Goal: Understand process/instructions

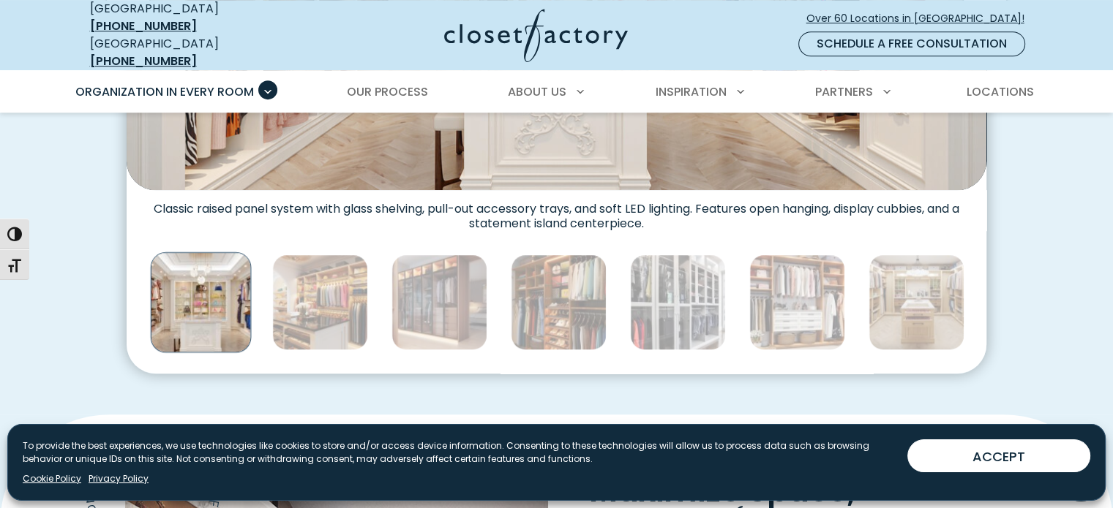
scroll to position [805, 0]
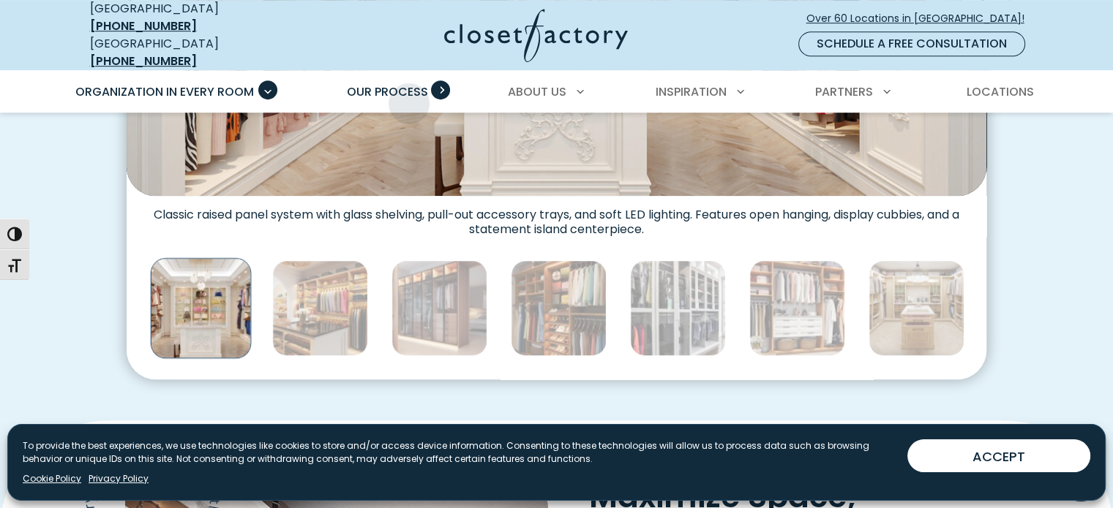
click at [409, 92] on link "Our Process" at bounding box center [387, 92] width 110 height 41
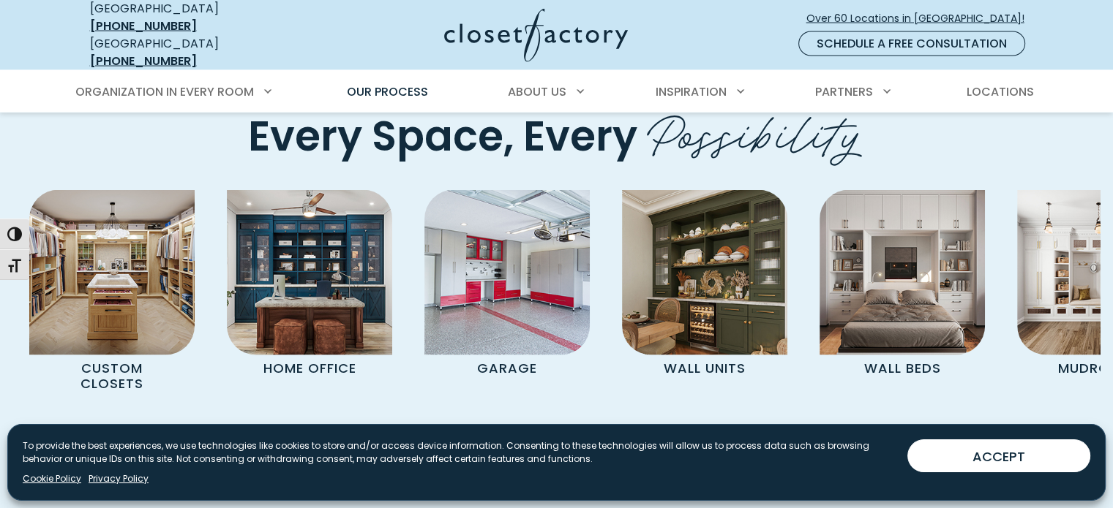
scroll to position [2999, 0]
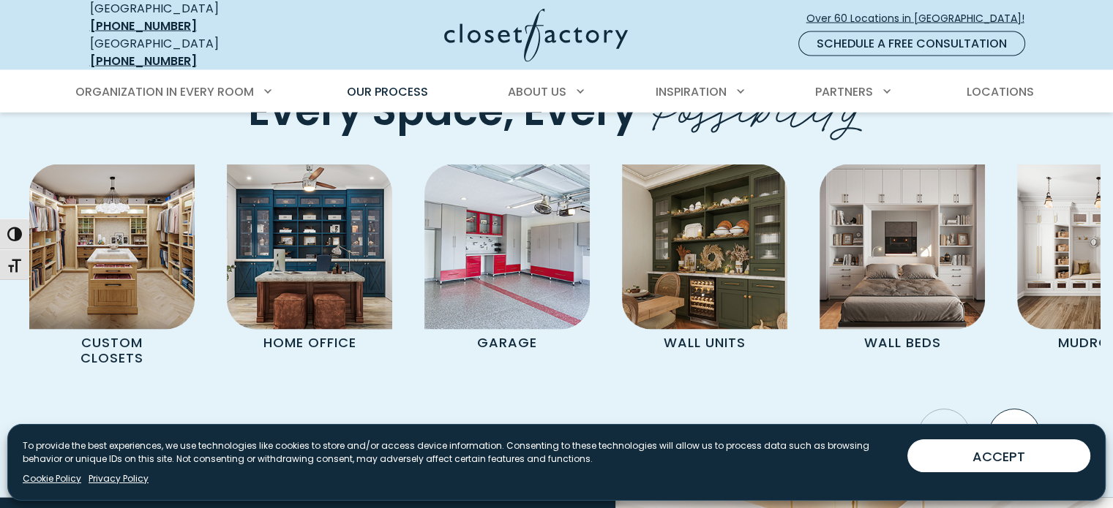
click at [1000, 410] on icon "Next slide" at bounding box center [1013, 435] width 51 height 51
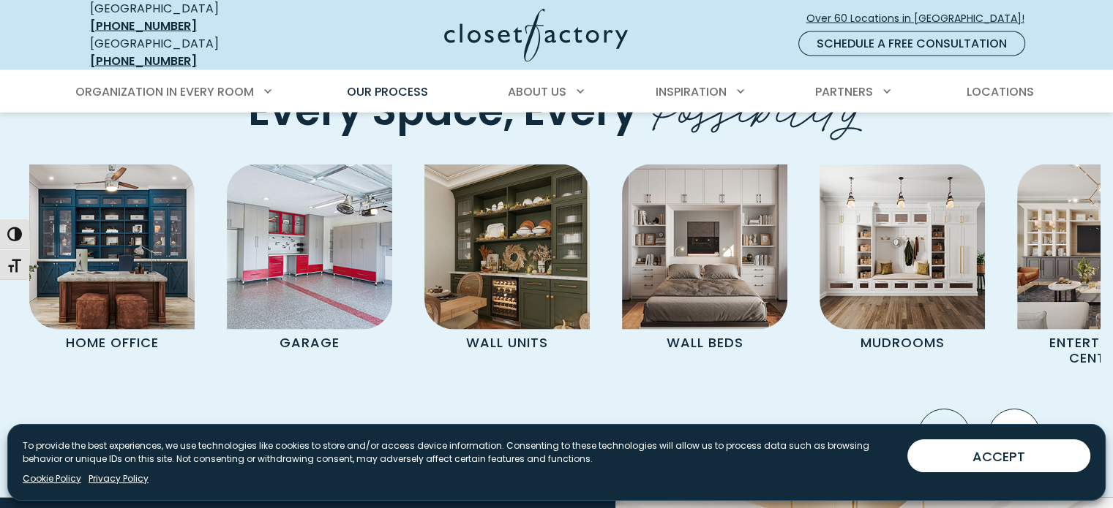
click at [1000, 410] on icon "Next slide" at bounding box center [1013, 435] width 51 height 51
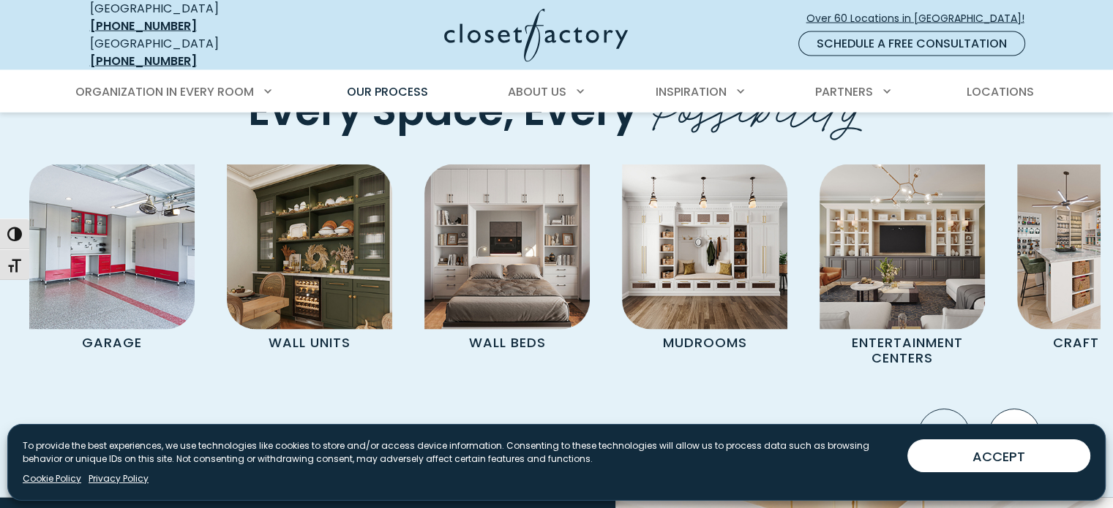
click at [1000, 410] on icon "Next slide" at bounding box center [1013, 435] width 51 height 51
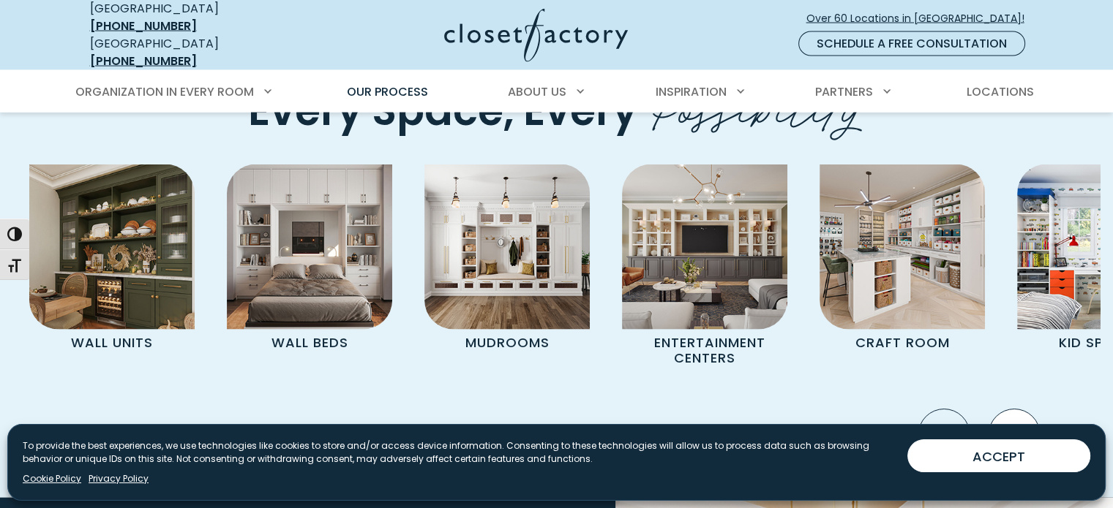
click at [1000, 410] on icon "Next slide" at bounding box center [1013, 435] width 51 height 51
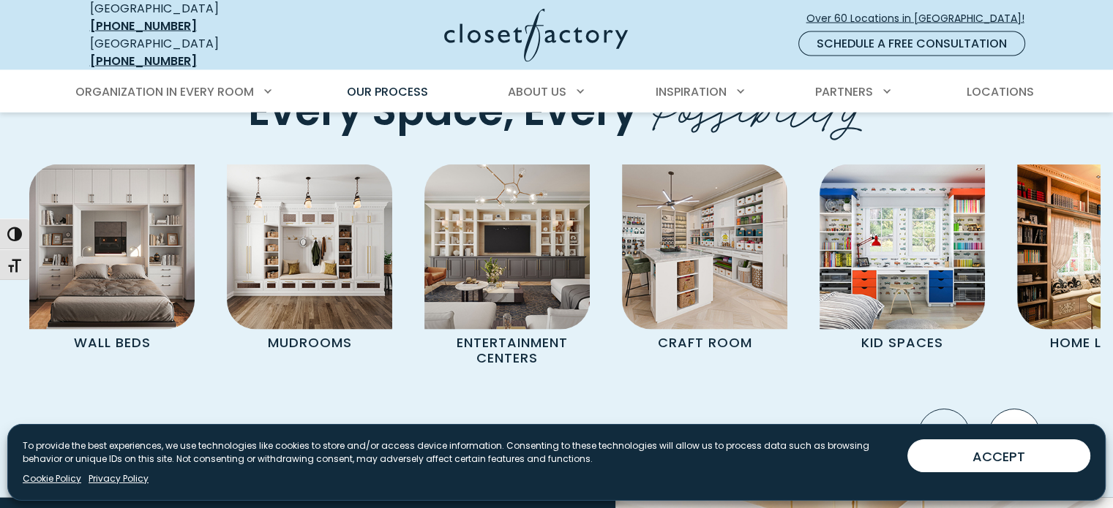
click at [1000, 410] on icon "Next slide" at bounding box center [1013, 435] width 51 height 51
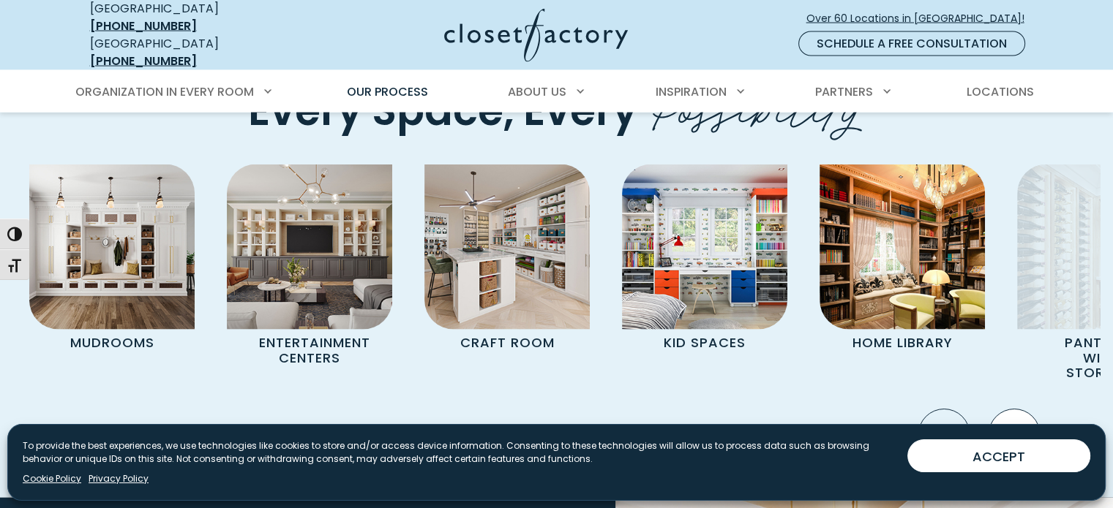
click at [1000, 410] on icon "Next slide" at bounding box center [1013, 435] width 51 height 51
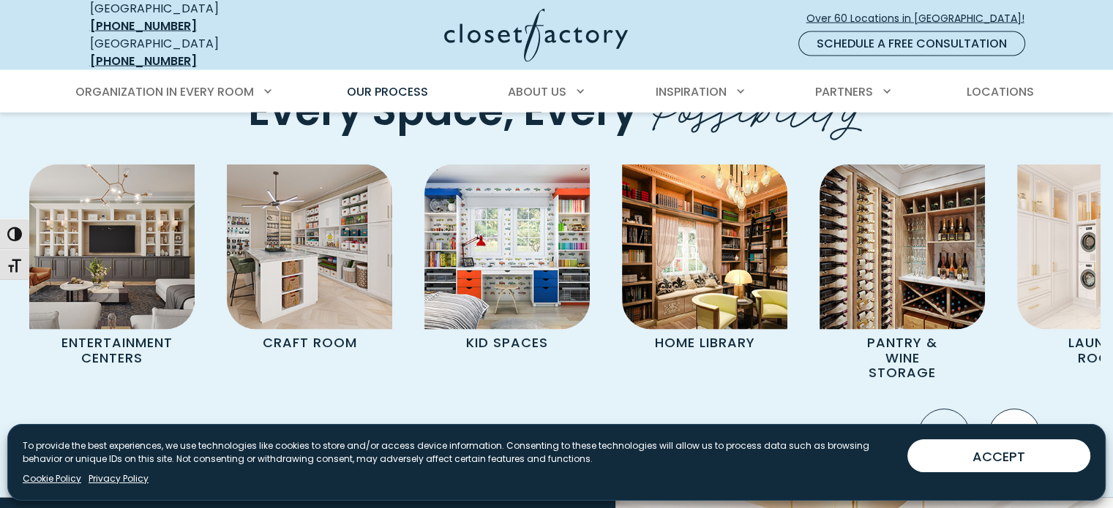
click at [1000, 410] on icon "Next slide" at bounding box center [1013, 435] width 51 height 51
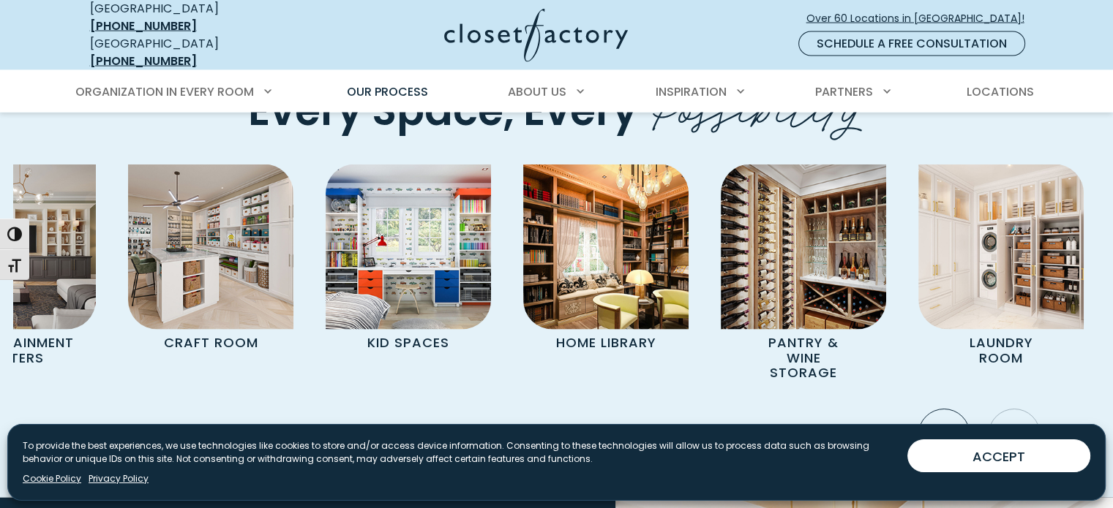
click at [1000, 410] on icon "Next slide" at bounding box center [1013, 435] width 51 height 51
